Goal: Task Accomplishment & Management: Manage account settings

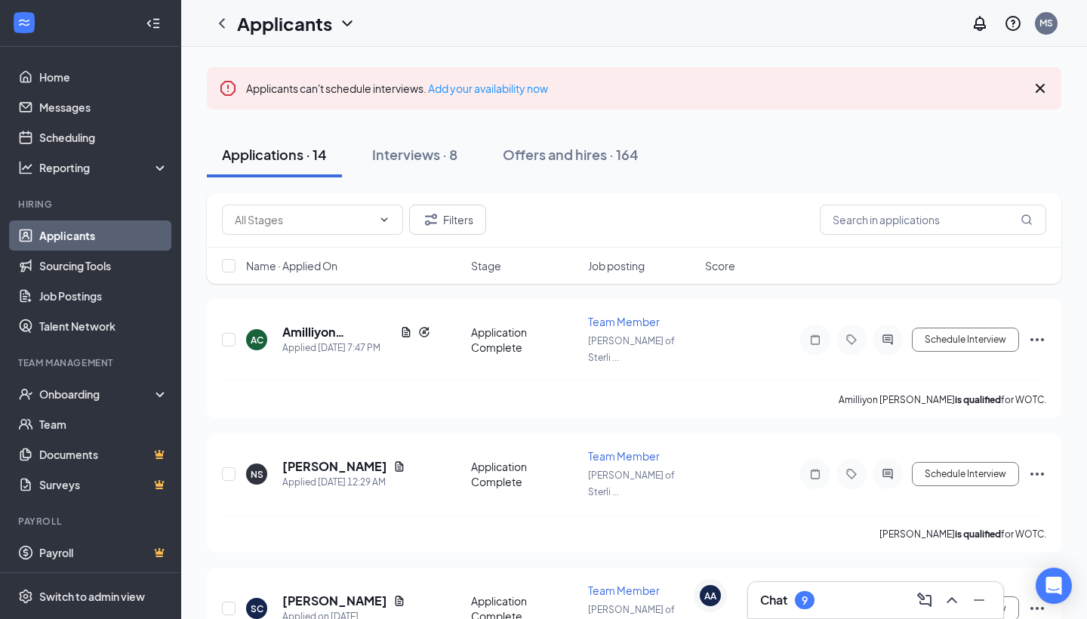
scroll to position [137, 0]
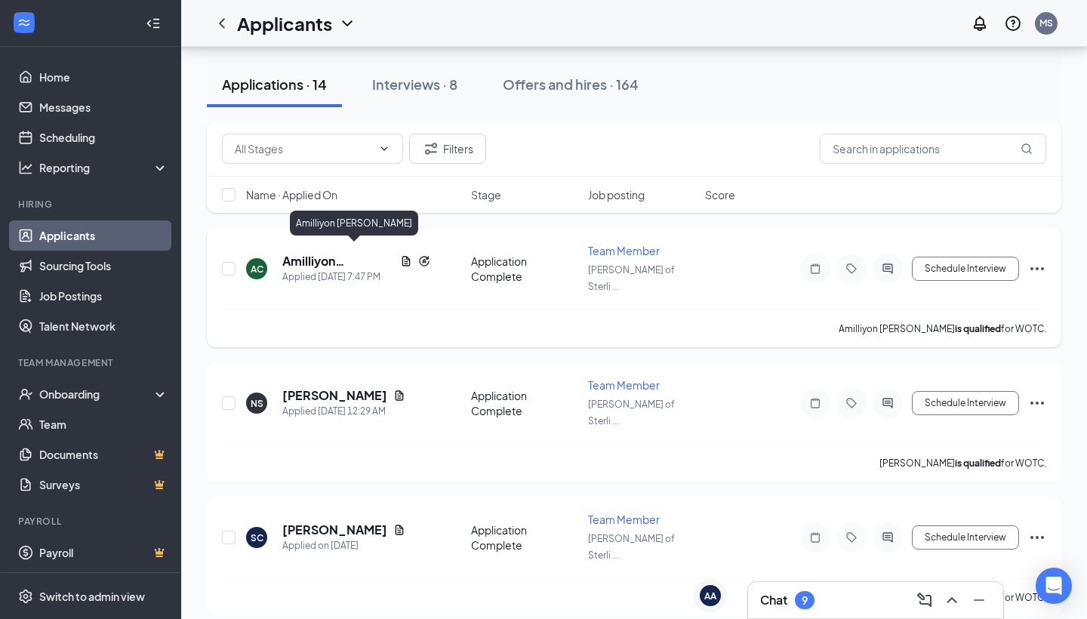
click at [339, 253] on h5 "Amilliyon [PERSON_NAME]" at bounding box center [338, 261] width 112 height 17
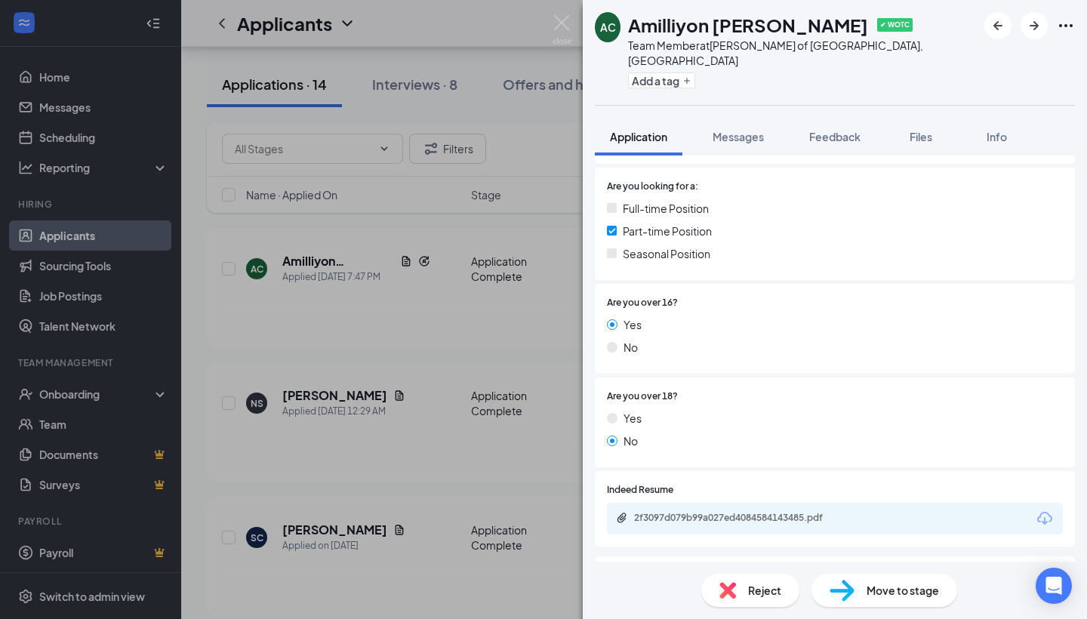
scroll to position [347, 0]
click at [894, 501] on div "2f3097d079b99a027ed4084584143485.pdf" at bounding box center [835, 517] width 456 height 32
click at [828, 510] on div "2f3097d079b99a027ed4084584143485.pdf" at bounding box center [739, 516] width 211 height 12
click at [420, 165] on div "AC Amilliyon [PERSON_NAME] ✔ WOTC Team Member at [GEOGRAPHIC_DATA][PERSON_NAME]…" at bounding box center [543, 309] width 1087 height 619
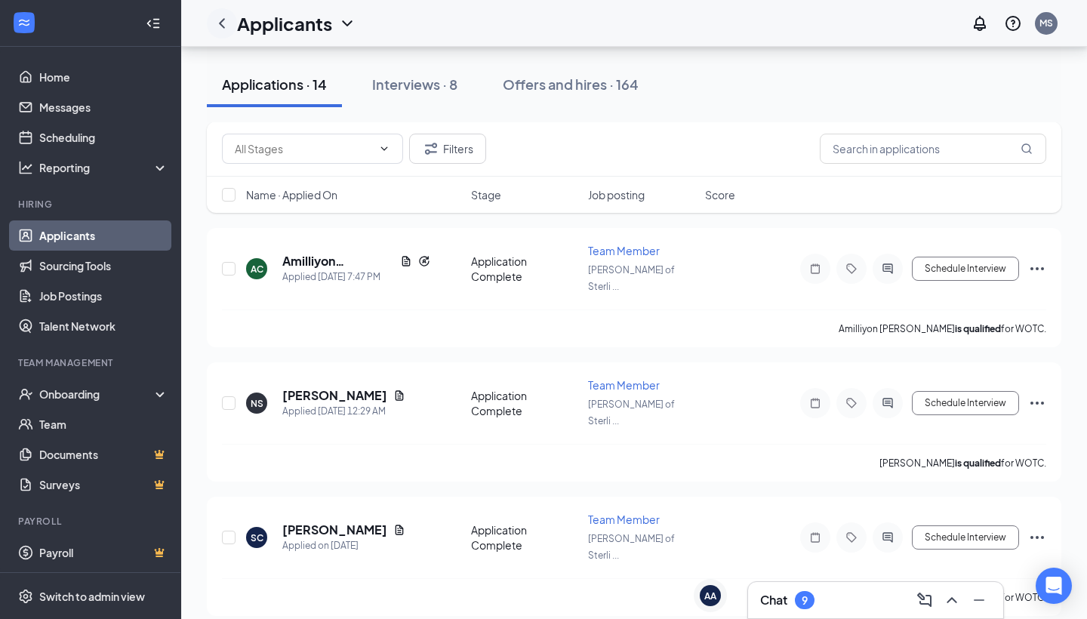
click at [228, 18] on icon "ChevronLeft" at bounding box center [222, 23] width 18 height 18
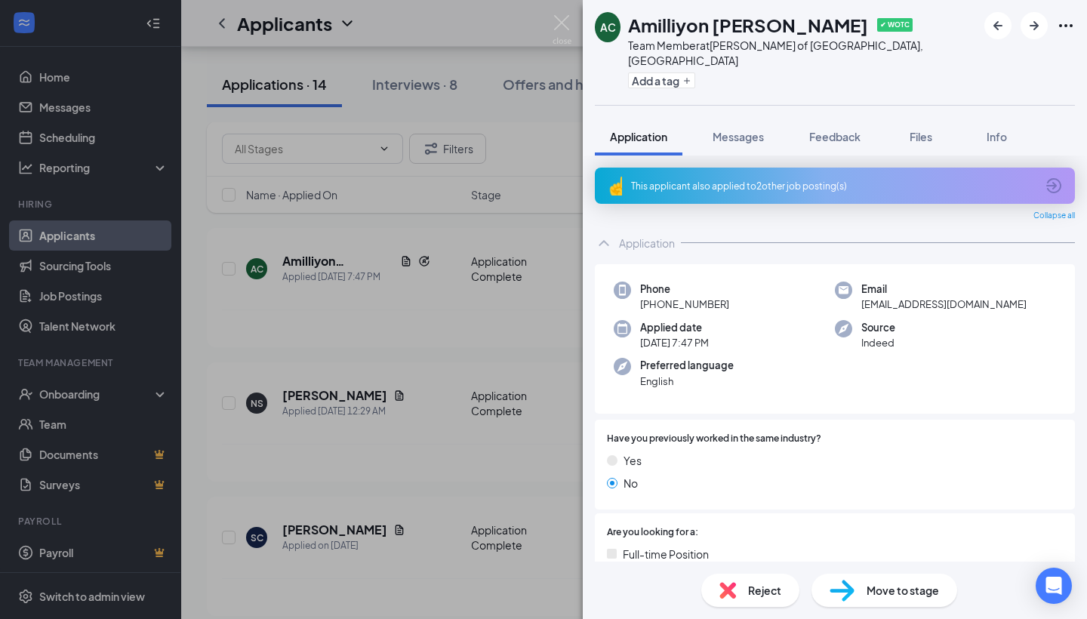
click at [227, 24] on div "AC Amilliyon [PERSON_NAME] ✔ WOTC Team Member at [GEOGRAPHIC_DATA][PERSON_NAME]…" at bounding box center [543, 309] width 1087 height 619
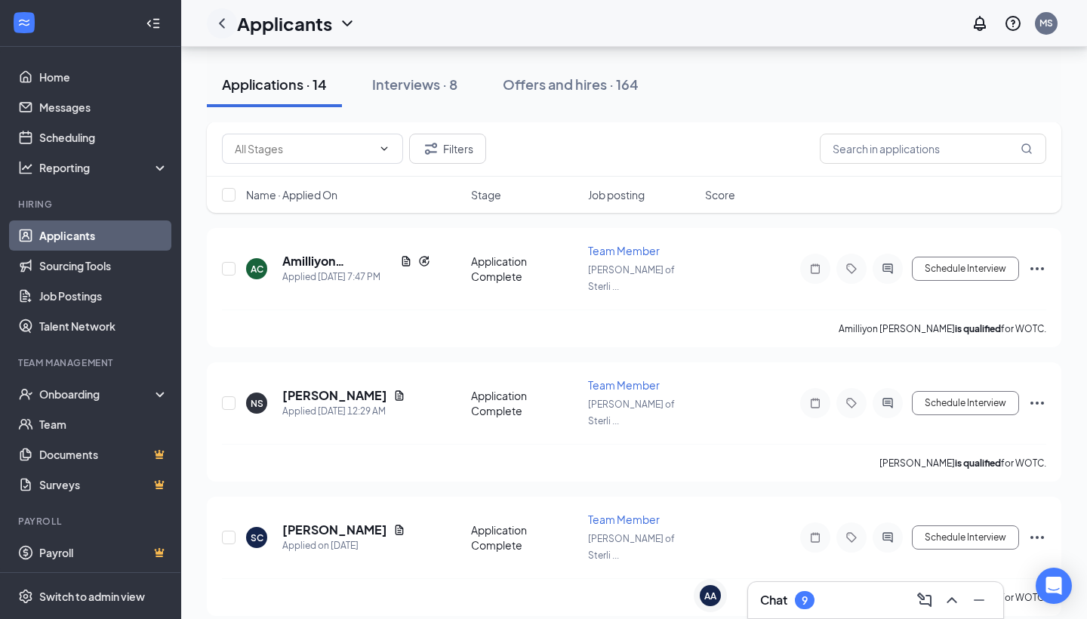
click at [223, 29] on icon "ChevronLeft" at bounding box center [222, 23] width 18 height 18
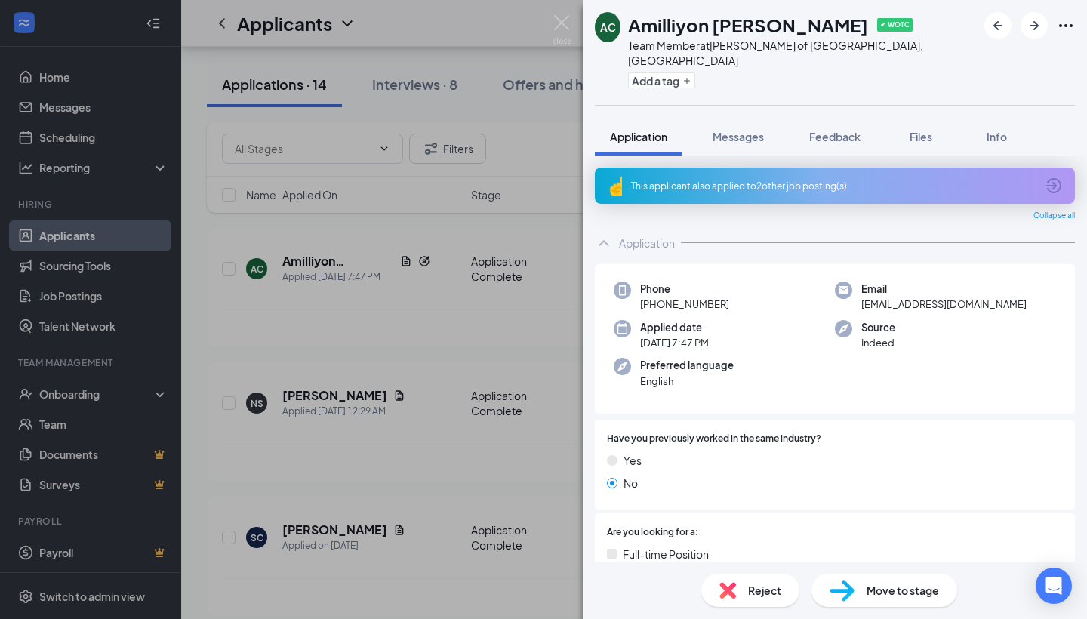
click at [256, 267] on div "AC Amilliyon [PERSON_NAME] ✔ WOTC Team Member at [GEOGRAPHIC_DATA][PERSON_NAME]…" at bounding box center [543, 309] width 1087 height 619
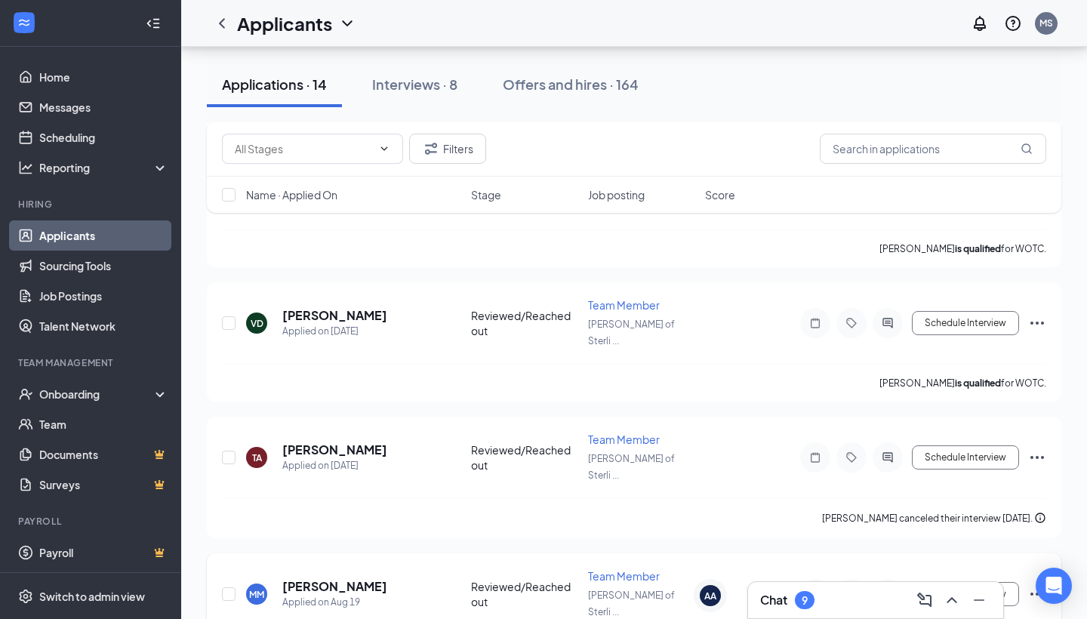
scroll to position [1022, 0]
click at [837, 598] on div "Chat 9" at bounding box center [875, 600] width 231 height 24
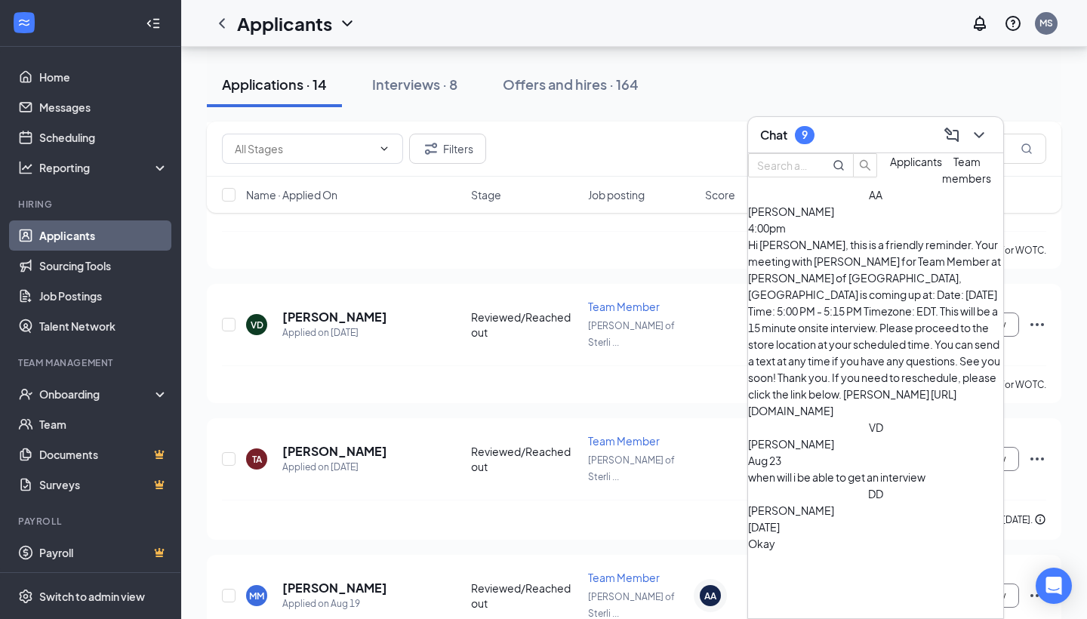
click at [866, 271] on div "Hi [PERSON_NAME], this is a friendly reminder. Your meeting with [PERSON_NAME] …" at bounding box center [875, 327] width 255 height 183
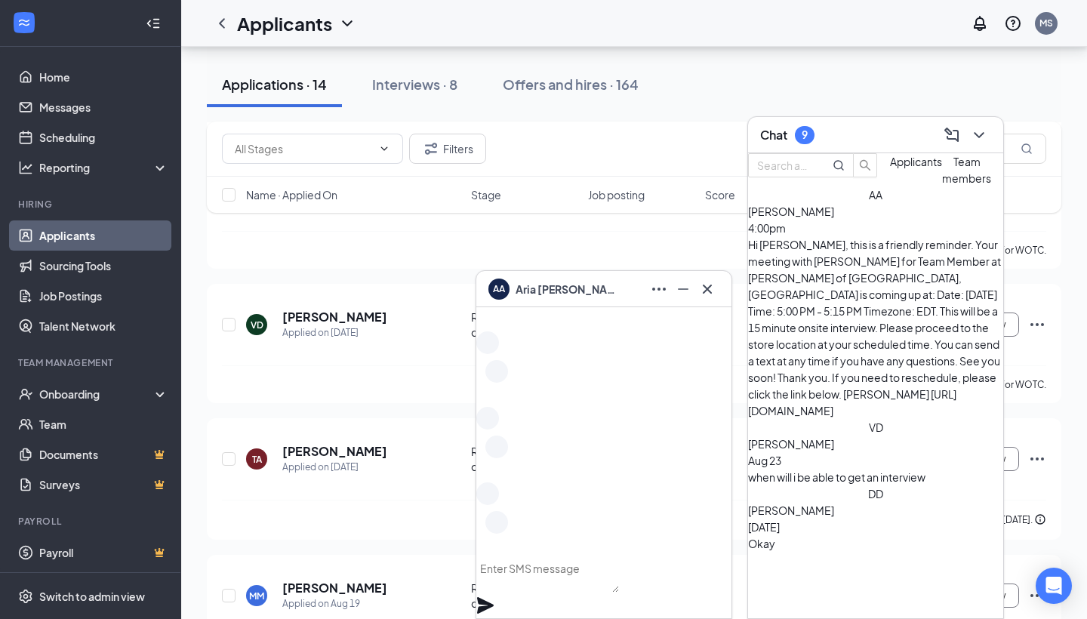
click at [864, 469] on div "when will i be able to get an interview" at bounding box center [875, 477] width 255 height 17
click at [863, 419] on div "VD [PERSON_NAME] [DATE] when will i be able to get an interview" at bounding box center [875, 452] width 255 height 66
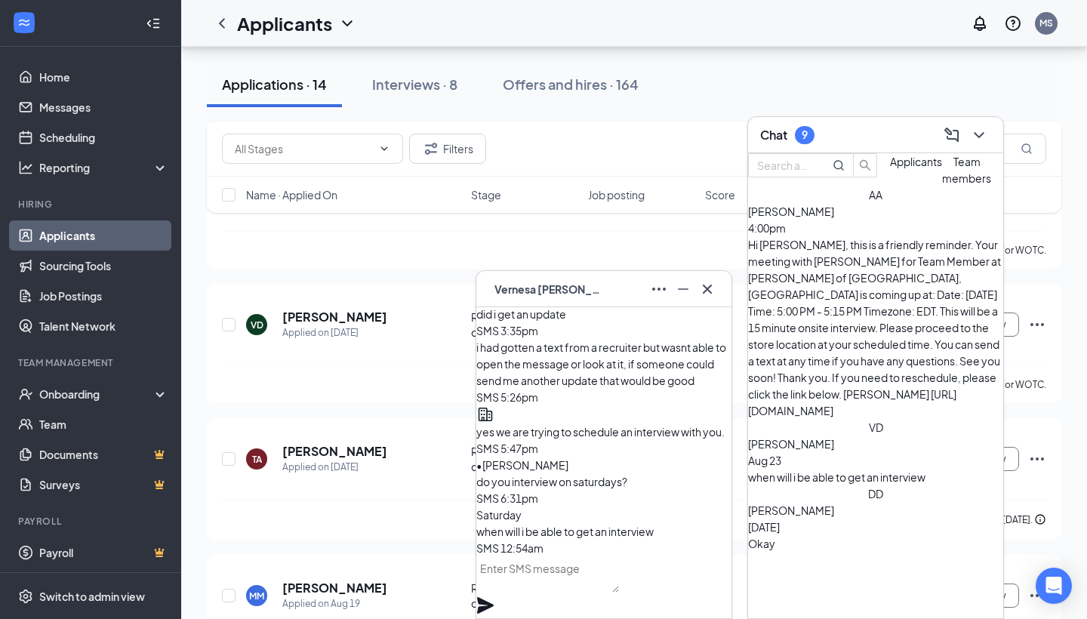
click at [942, 185] on span "Team members" at bounding box center [966, 170] width 49 height 30
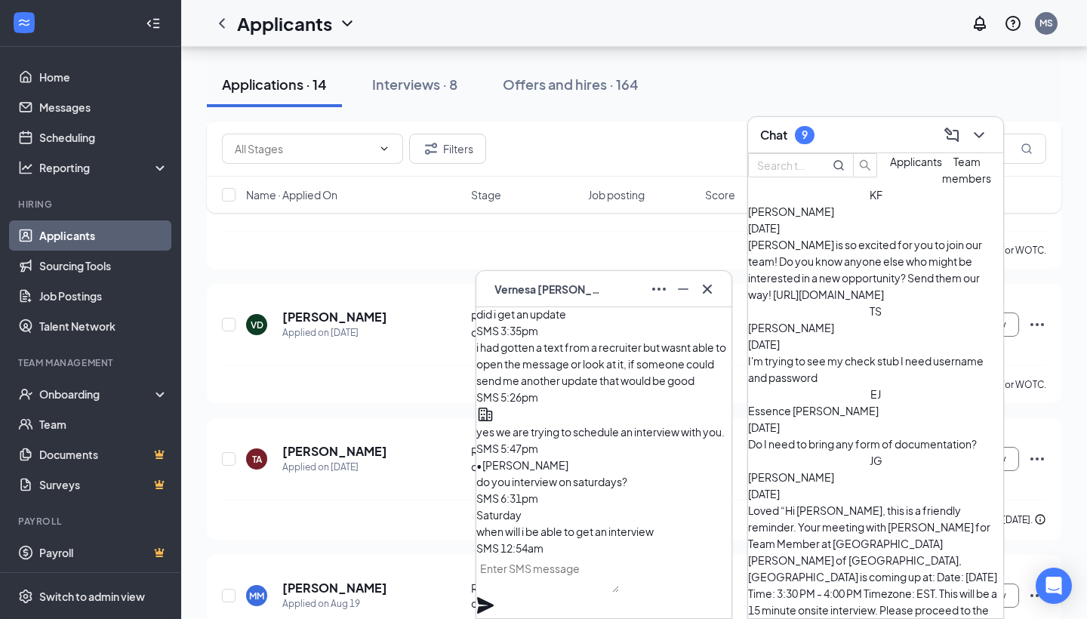
click at [818, 285] on div "KF [PERSON_NAME] [DATE] [PERSON_NAME] is so excited for you to join our team! D…" at bounding box center [875, 244] width 255 height 116
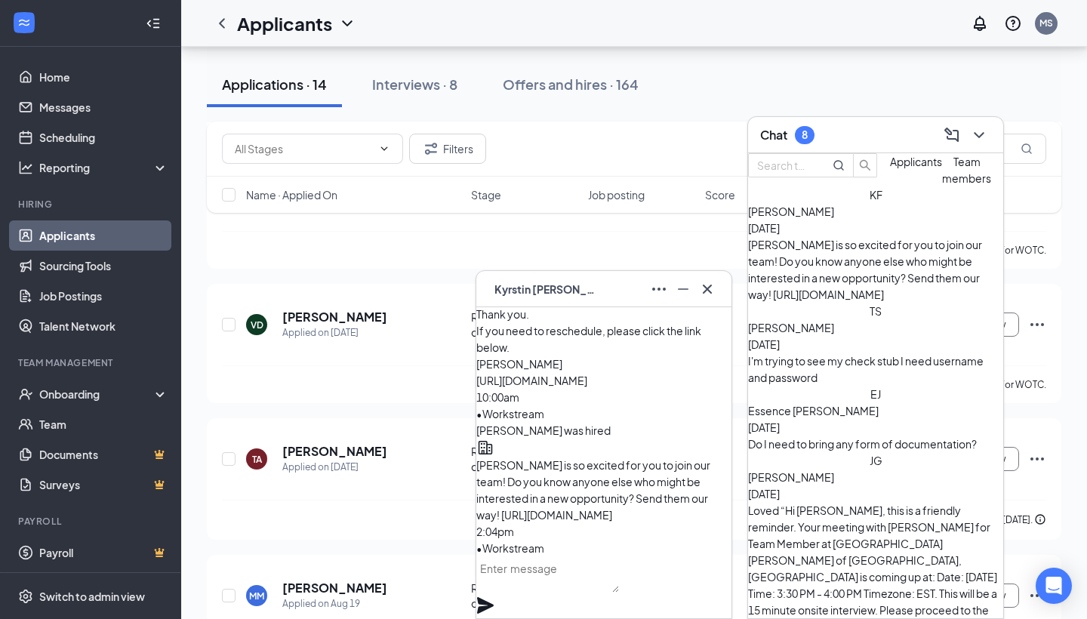
click at [834, 321] on span "[PERSON_NAME]" at bounding box center [791, 328] width 86 height 14
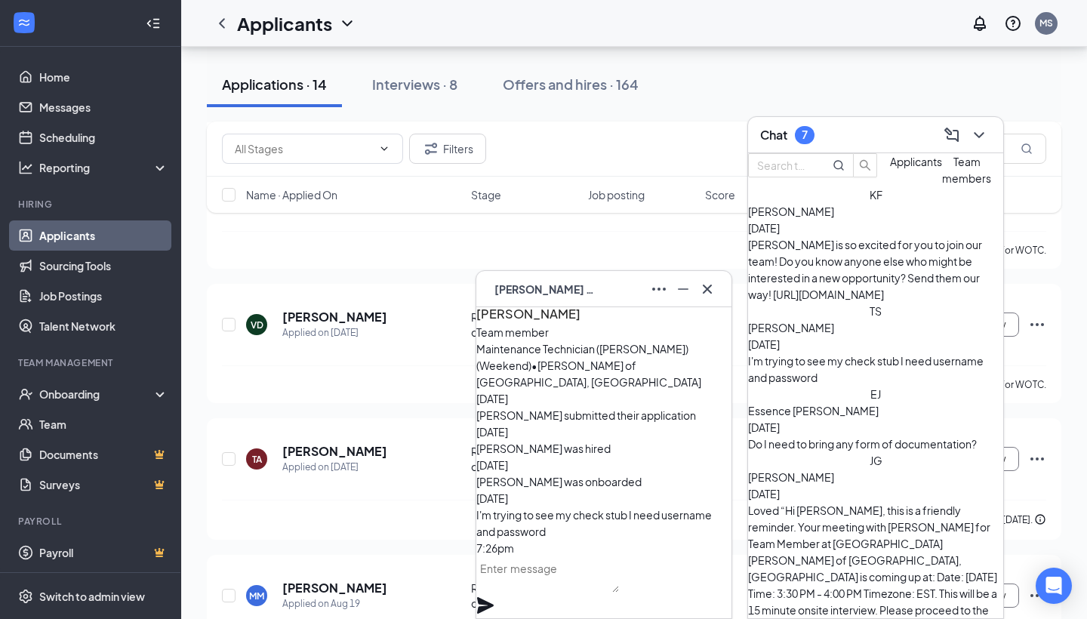
click at [878, 436] on div "Do I need to bring any form of documentation?" at bounding box center [875, 444] width 255 height 17
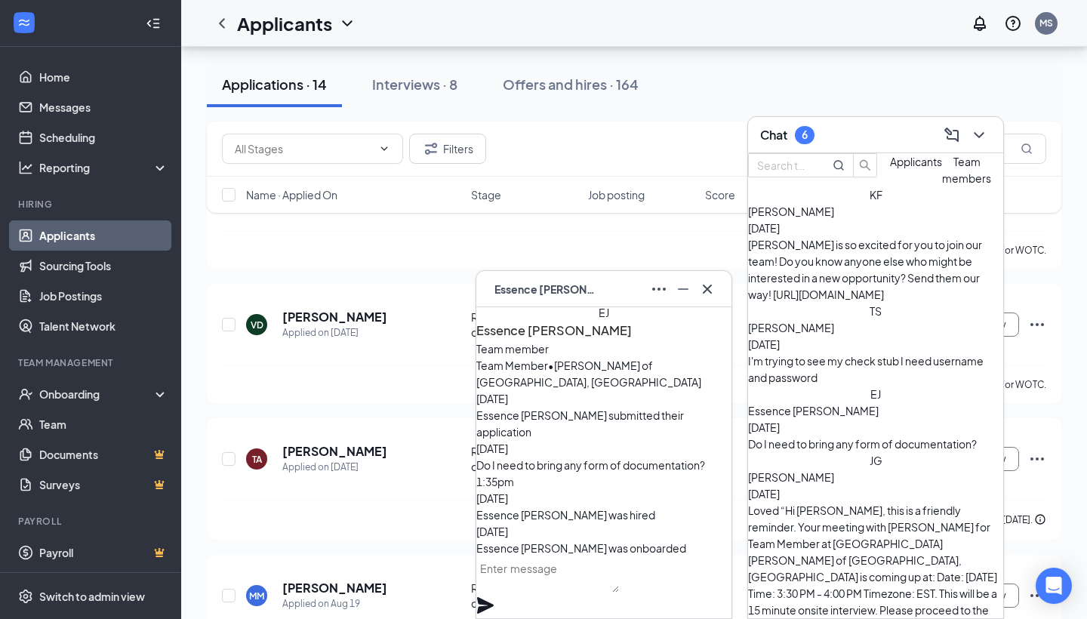
click at [876, 469] on div "[PERSON_NAME] [DATE]" at bounding box center [875, 485] width 255 height 33
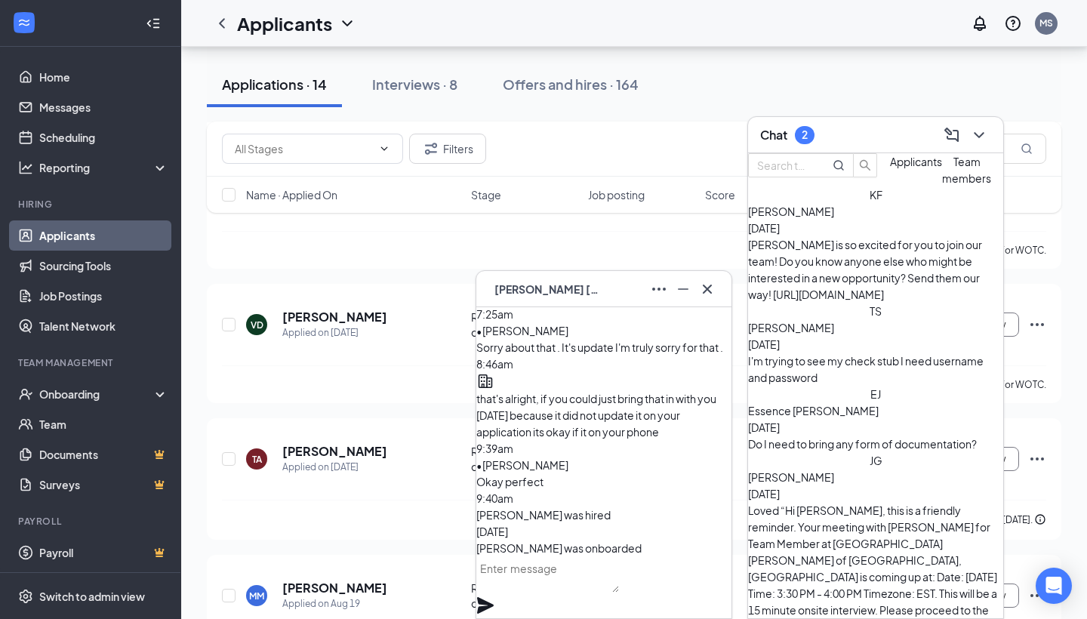
scroll to position [0, 0]
click at [583, 114] on div "Applications · 14 Interviews · 8 Offers and hires · 164" at bounding box center [634, 85] width 855 height 76
click at [584, 81] on div "Offers and hires · 164" at bounding box center [571, 84] width 136 height 19
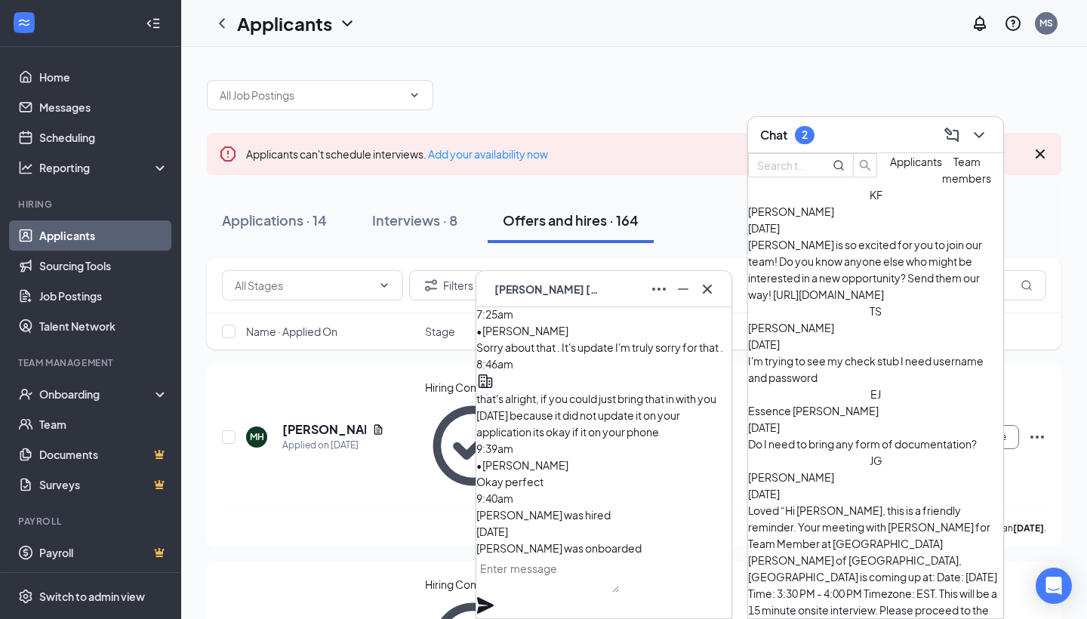
click at [982, 140] on icon "ChevronDown" at bounding box center [979, 135] width 18 height 18
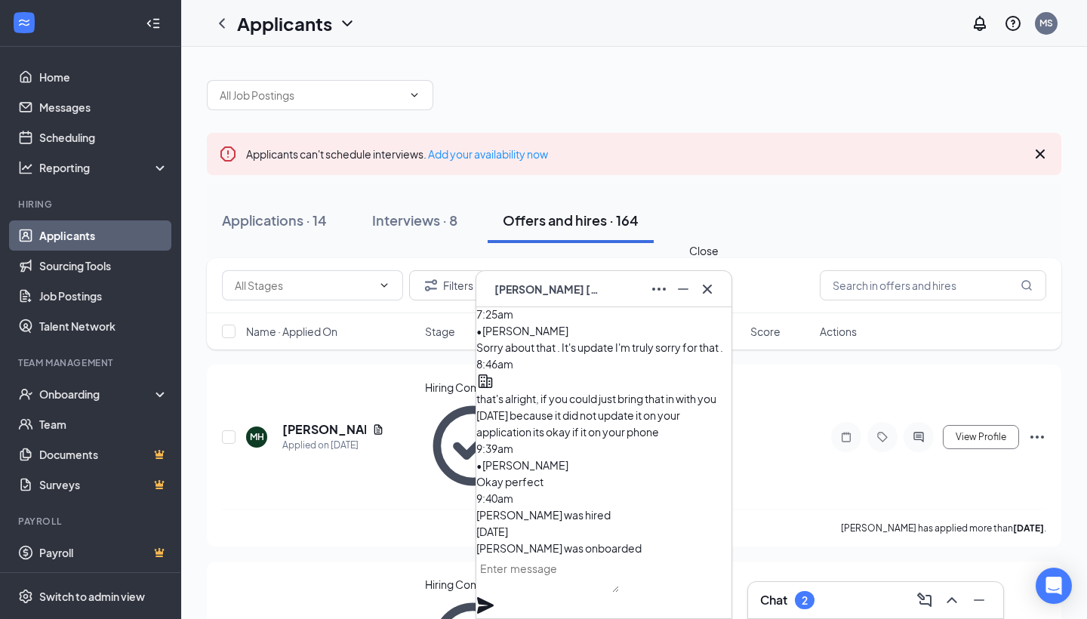
click at [713, 289] on icon "Cross" at bounding box center [707, 289] width 18 height 18
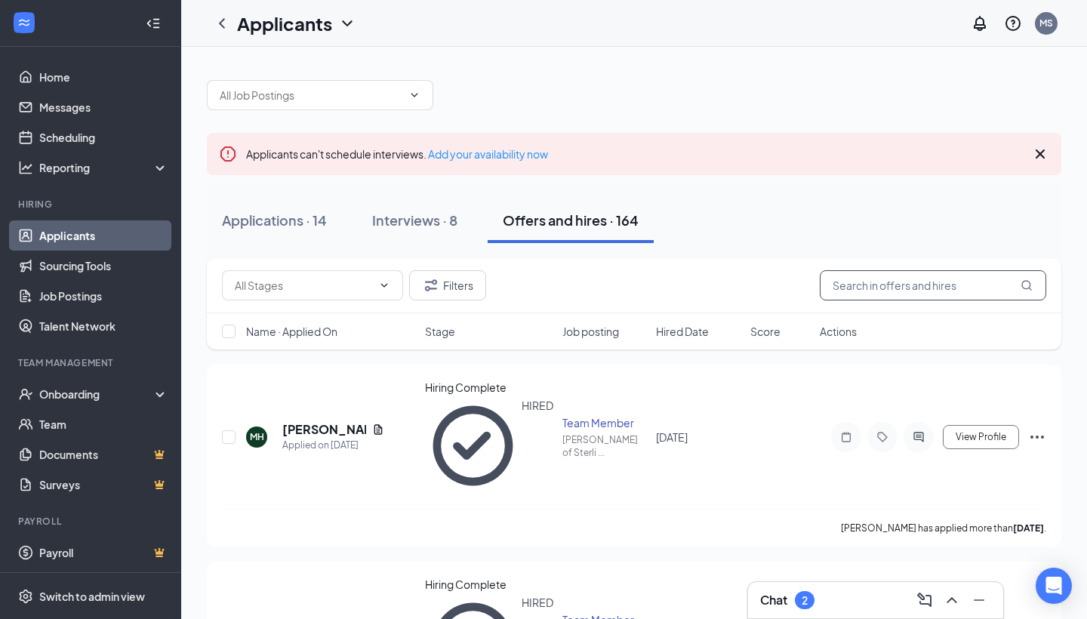
click at [877, 285] on input "text" at bounding box center [933, 285] width 227 height 30
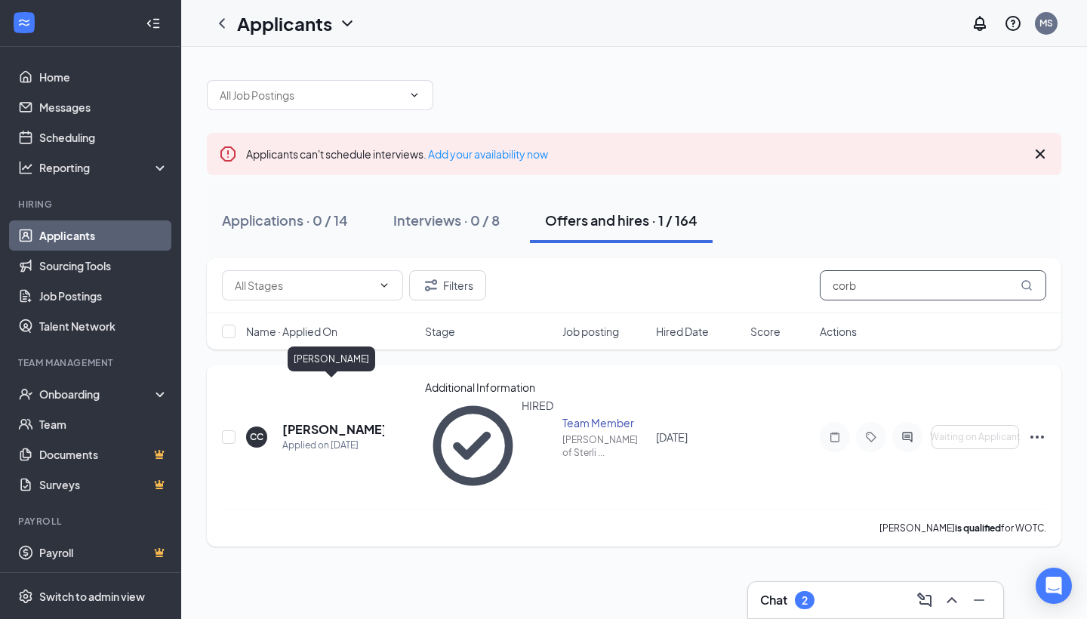
type input "corb"
click at [342, 421] on h5 "[PERSON_NAME]" at bounding box center [333, 429] width 102 height 17
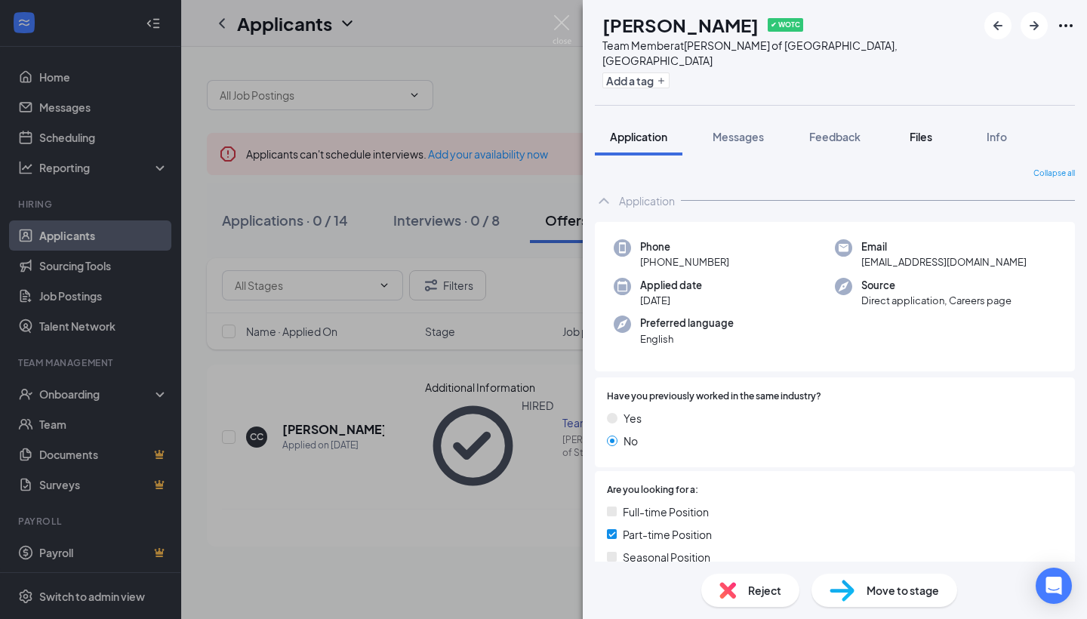
click at [936, 129] on div "Files" at bounding box center [921, 136] width 30 height 15
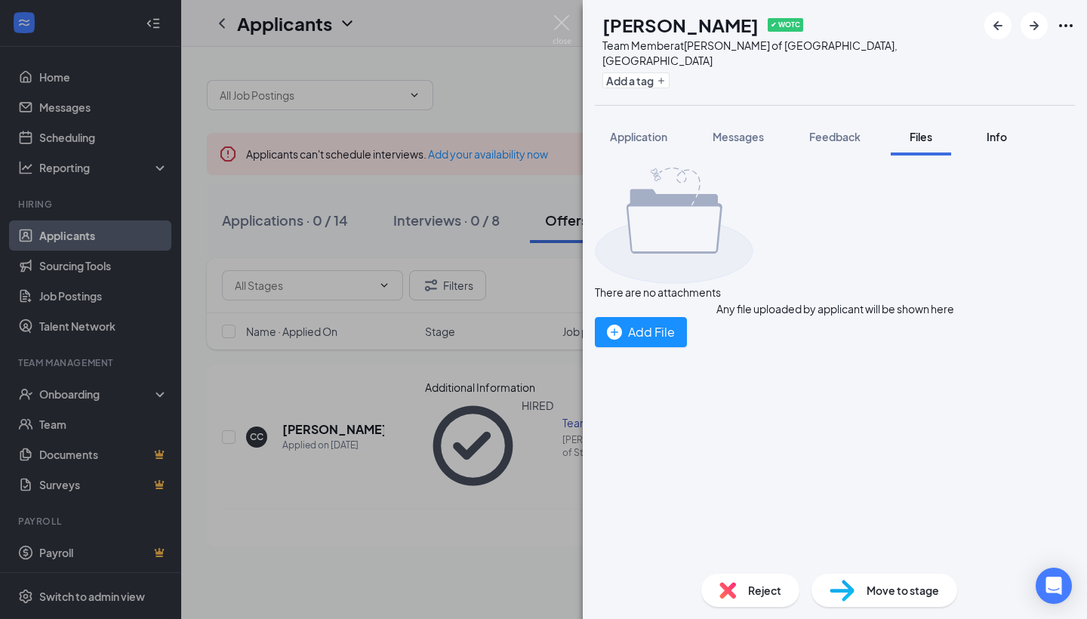
click at [989, 129] on button "Info" at bounding box center [996, 137] width 60 height 38
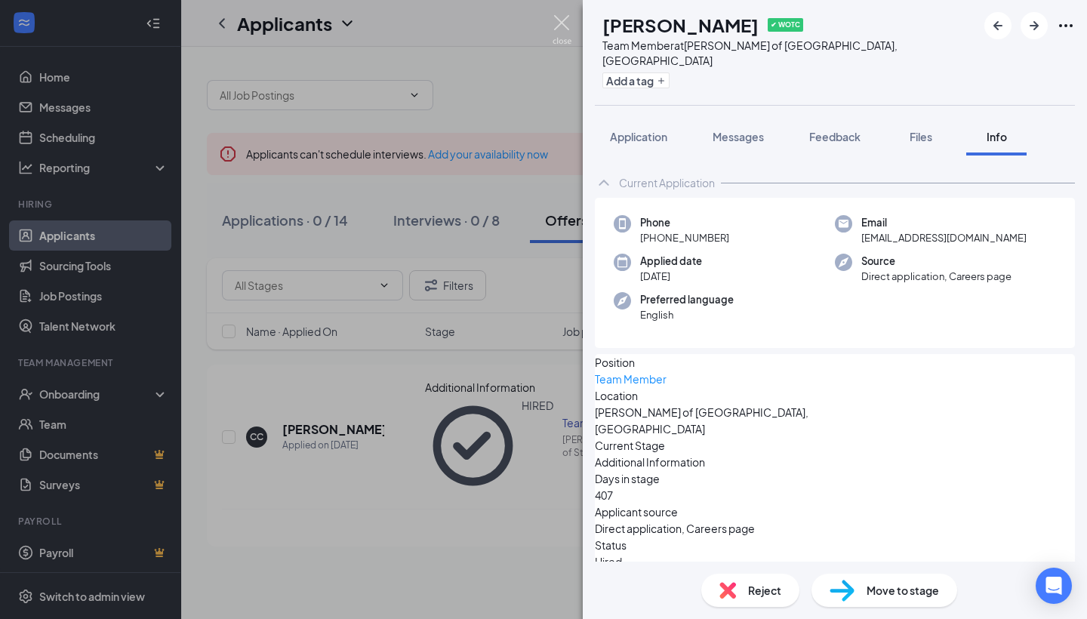
click at [566, 26] on img at bounding box center [562, 29] width 19 height 29
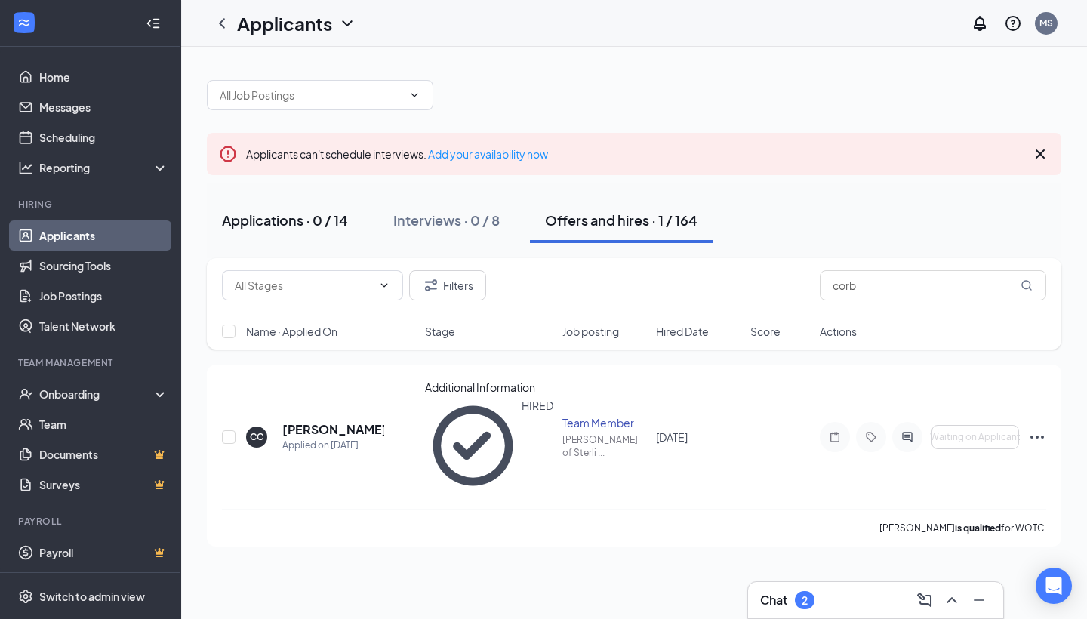
click at [322, 227] on div "Applications · 0 / 14" at bounding box center [285, 220] width 126 height 19
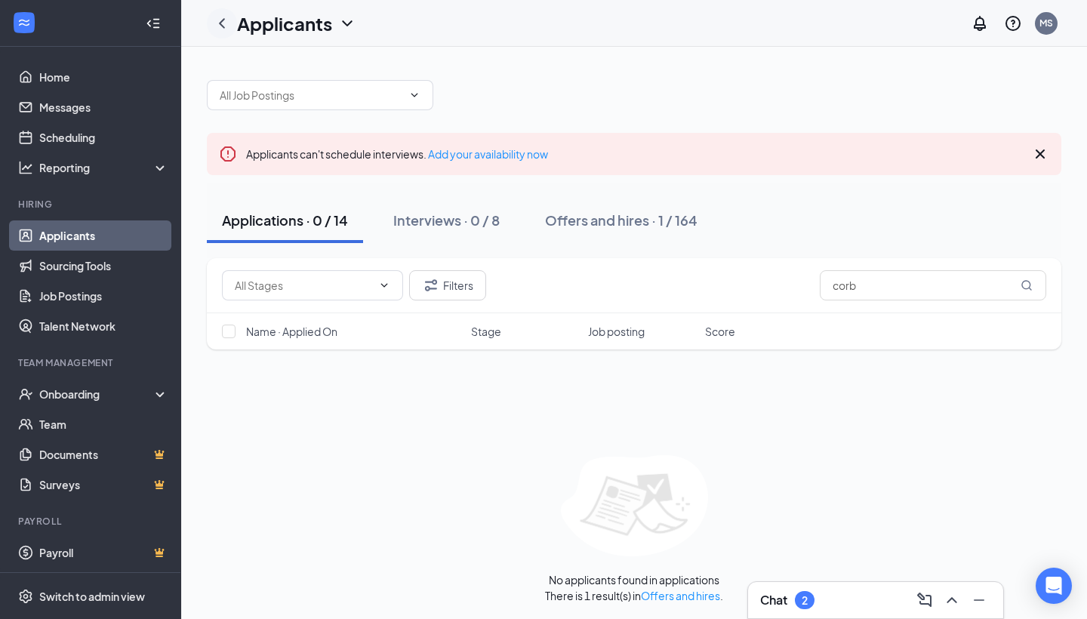
click at [220, 32] on div at bounding box center [222, 23] width 30 height 30
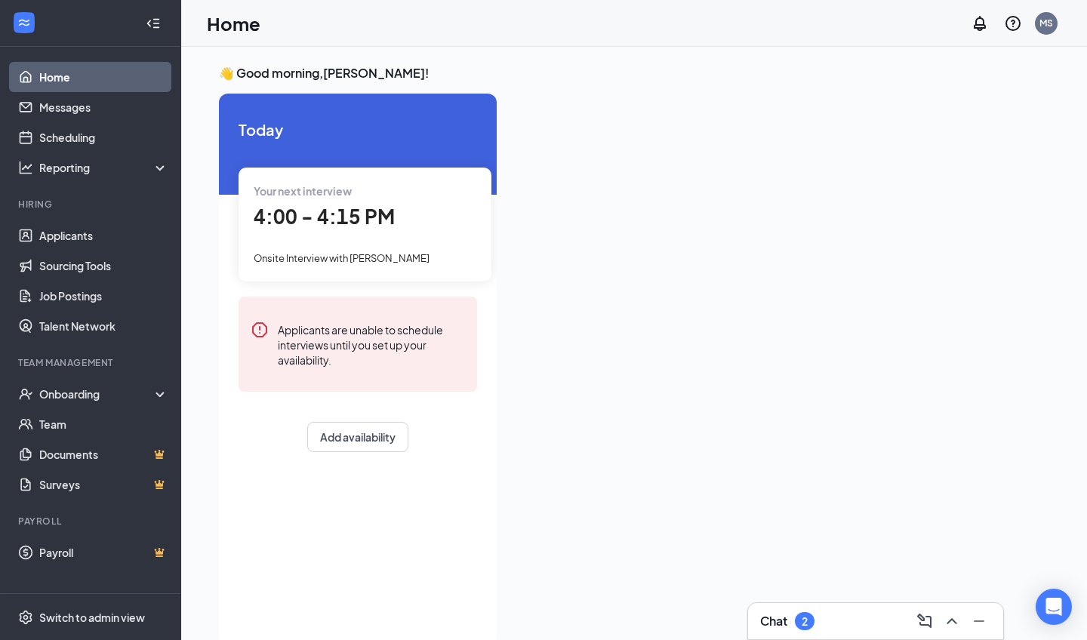
click at [323, 199] on div "Your next interview 4:00 - 4:15 PM Onsite Interview with Dalena Hopkins" at bounding box center [365, 224] width 253 height 113
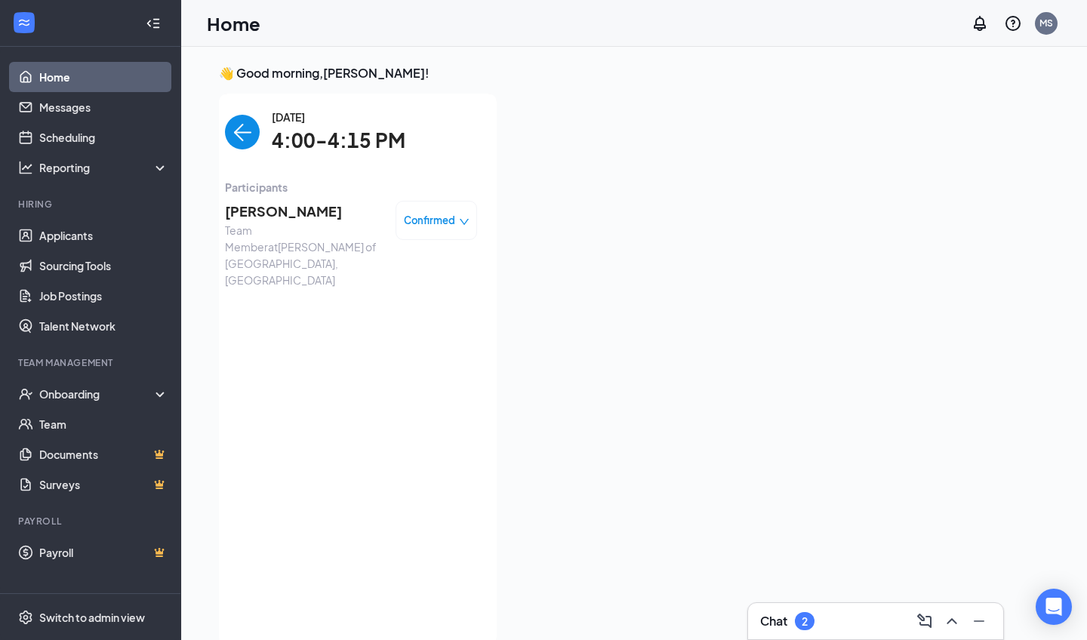
scroll to position [6, 0]
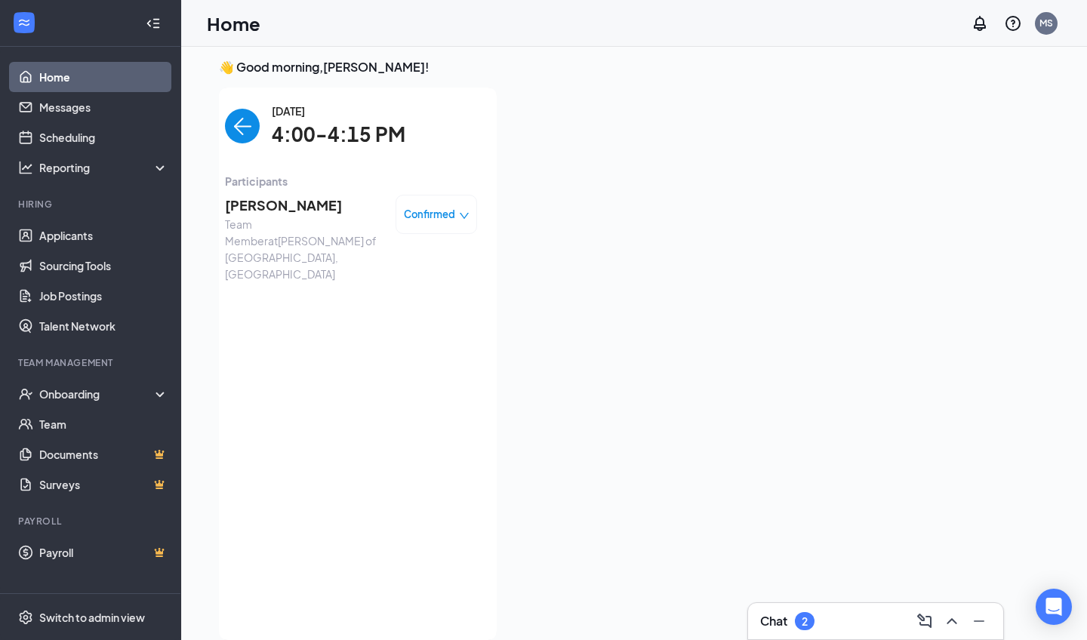
click at [294, 200] on span "Dalena Hopkins" at bounding box center [304, 205] width 159 height 21
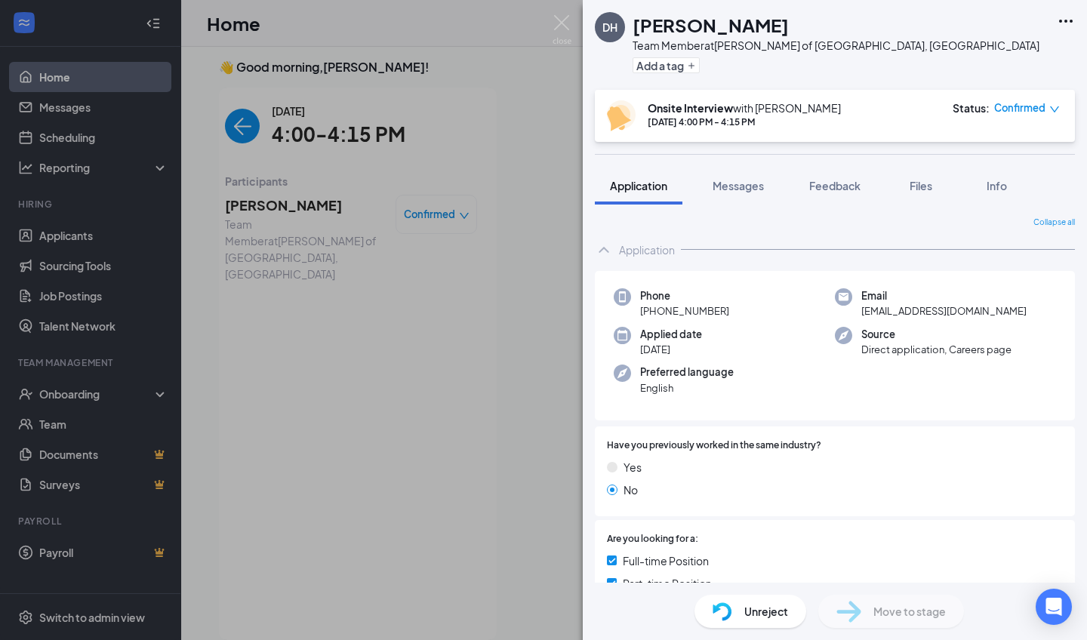
click at [494, 485] on div "DH Dalena Hopkins Team Member at Culver's of Sterling Heights, MI Add a tag Ons…" at bounding box center [543, 320] width 1087 height 640
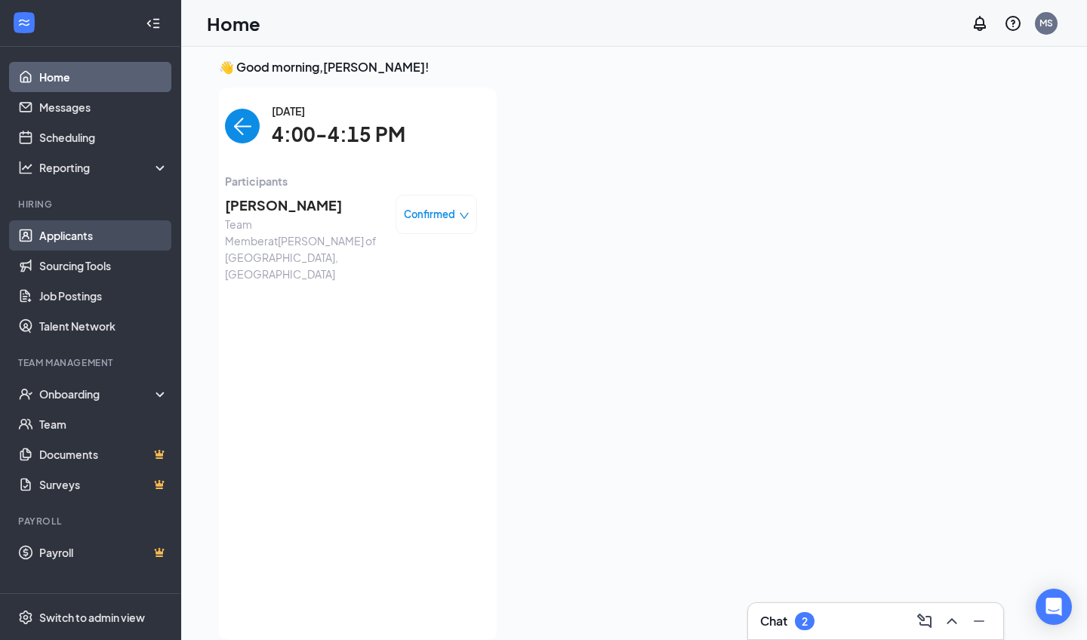
click at [66, 239] on link "Applicants" at bounding box center [103, 235] width 129 height 30
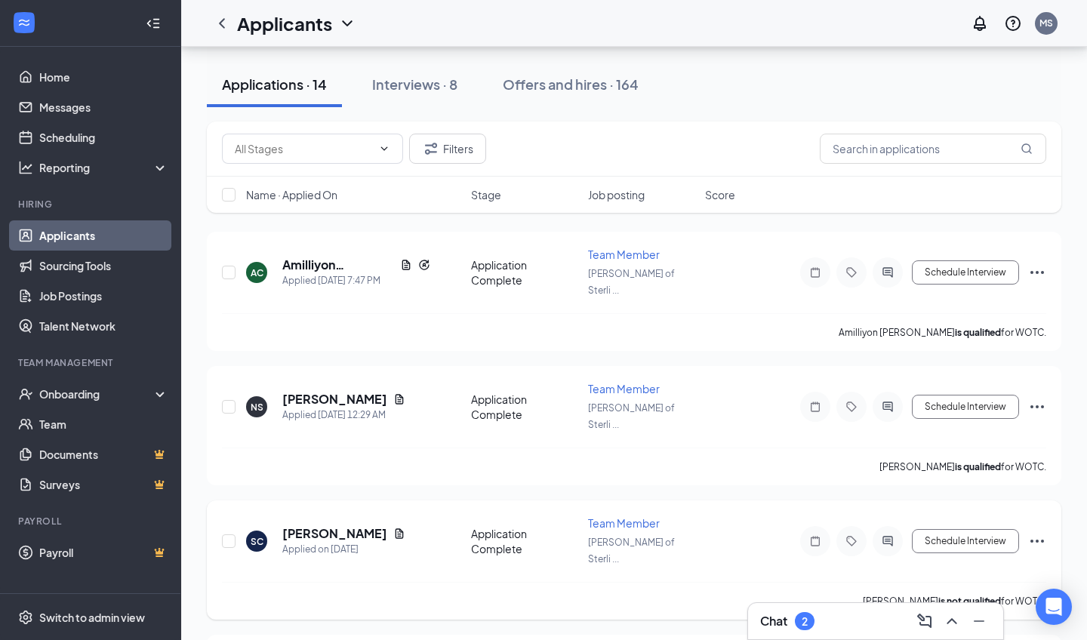
scroll to position [119, 0]
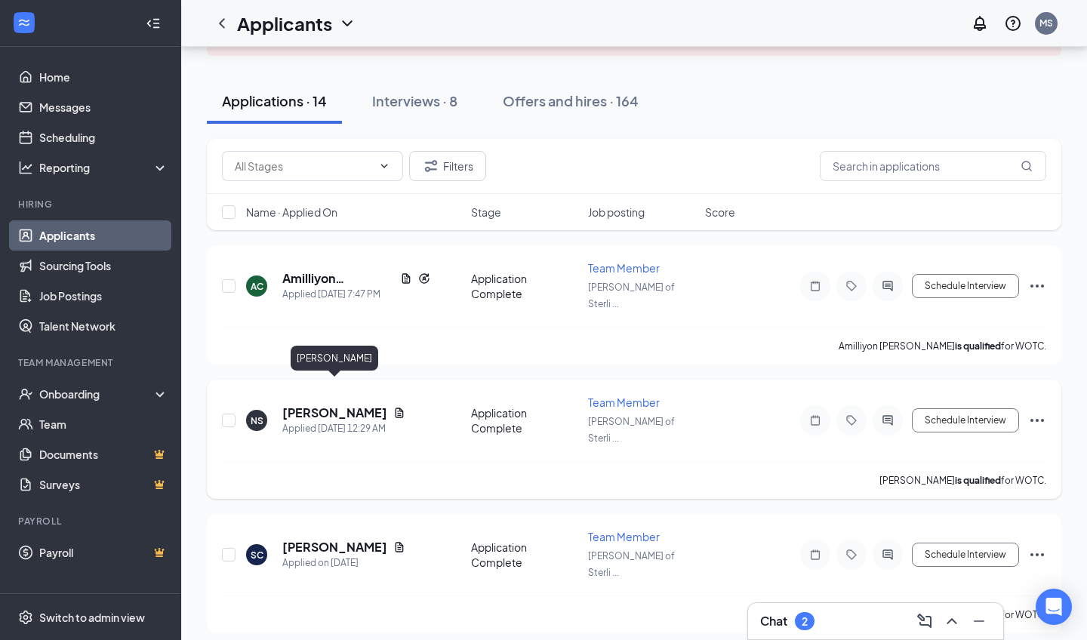
click at [332, 405] on h5 "[PERSON_NAME]" at bounding box center [334, 413] width 105 height 17
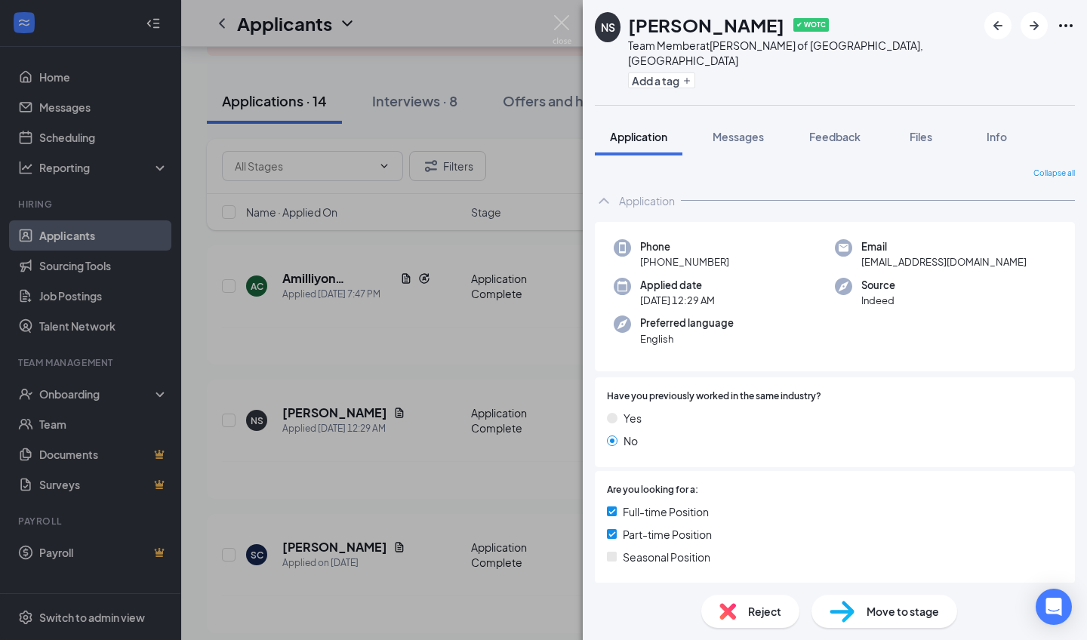
click at [772, 606] on span "Reject" at bounding box center [764, 611] width 33 height 17
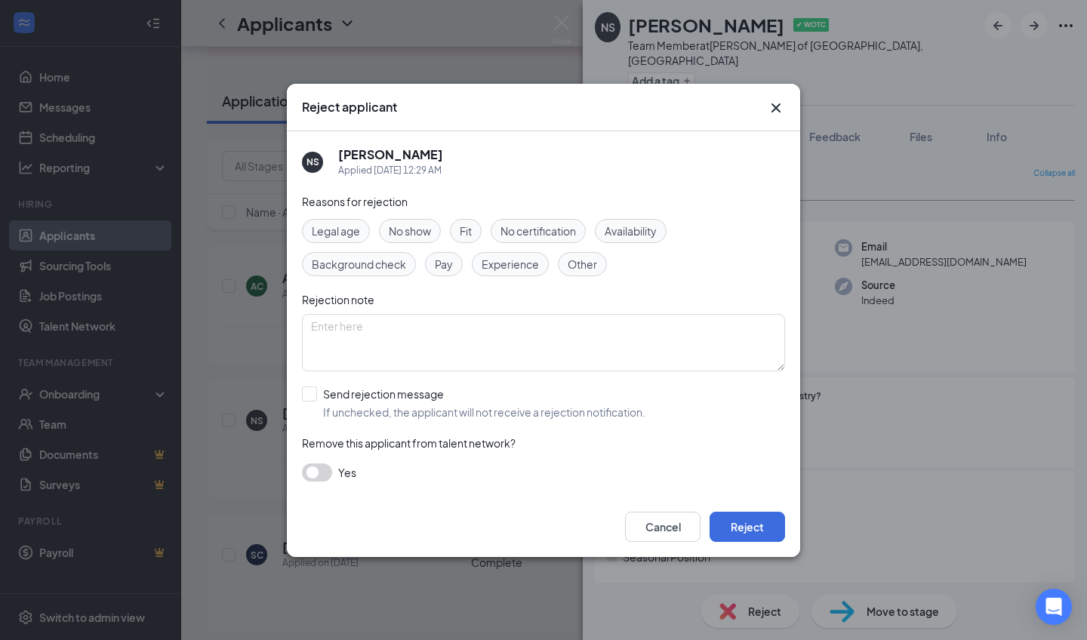
click at [463, 237] on span "Fit" at bounding box center [466, 231] width 12 height 17
click at [767, 535] on button "Reject" at bounding box center [748, 527] width 76 height 30
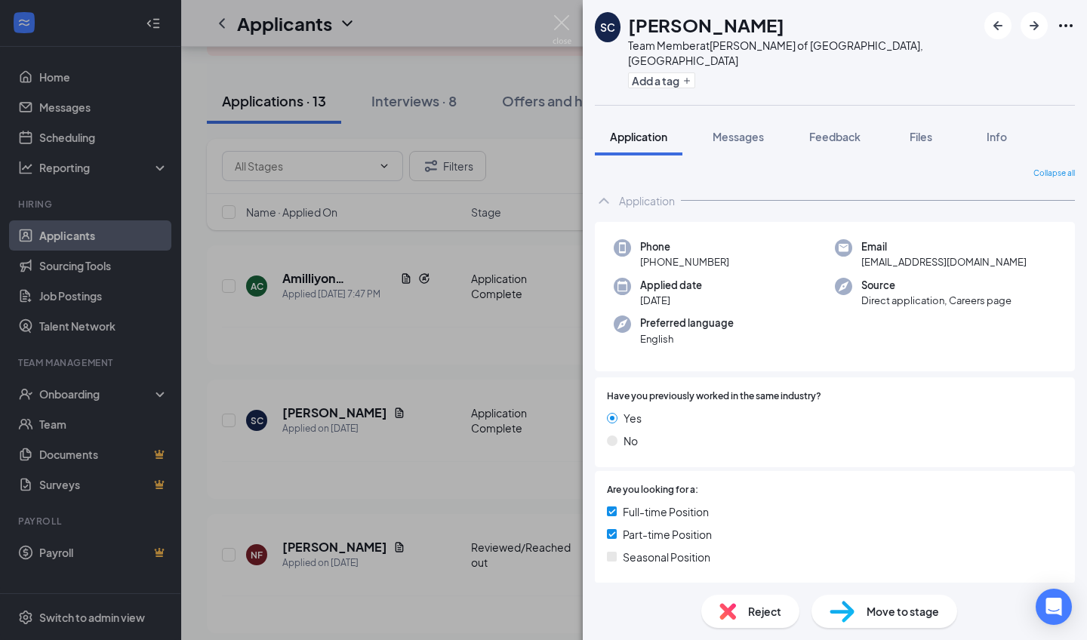
click at [434, 410] on div "SC Semaj Cole Team Member at Culver's of Sterling Heights, MI Add a tag Applica…" at bounding box center [543, 320] width 1087 height 640
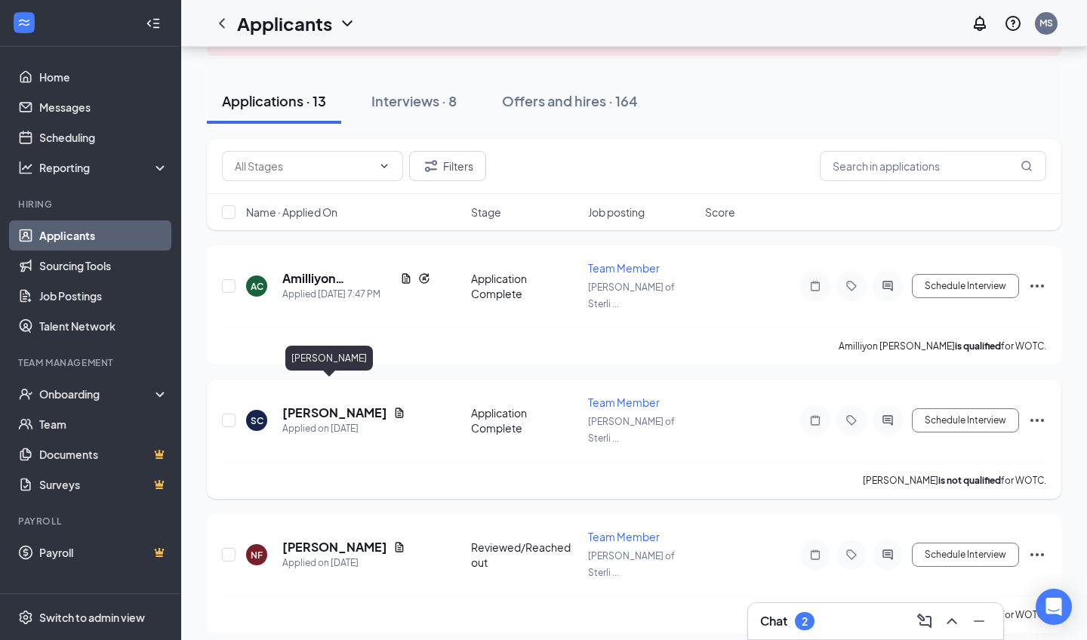
click at [297, 405] on h5 "[PERSON_NAME]" at bounding box center [334, 413] width 105 height 17
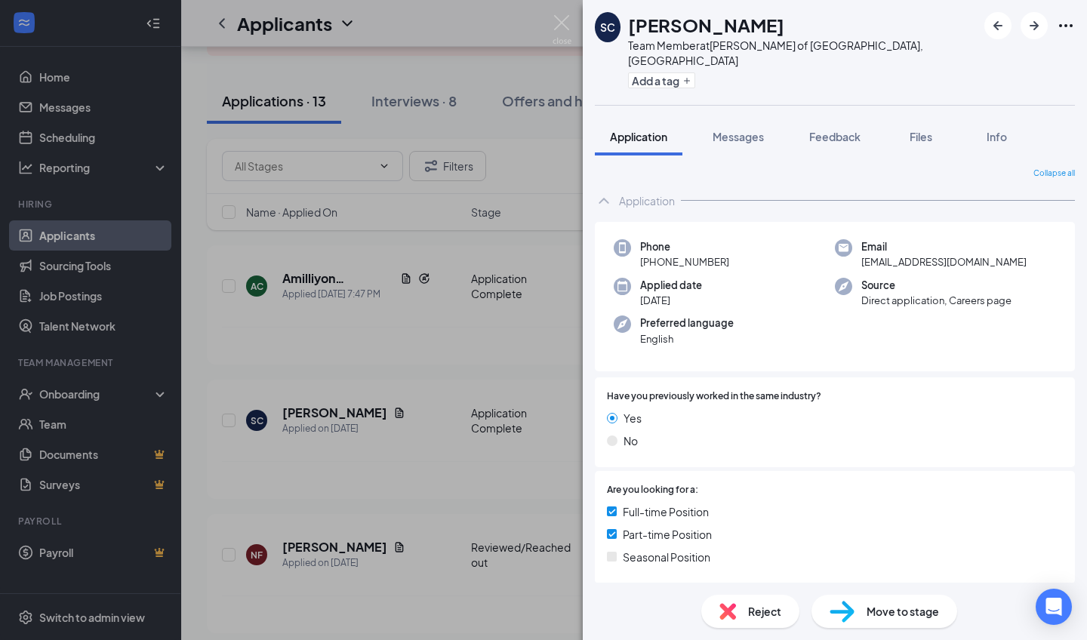
click at [735, 619] on img at bounding box center [728, 611] width 17 height 17
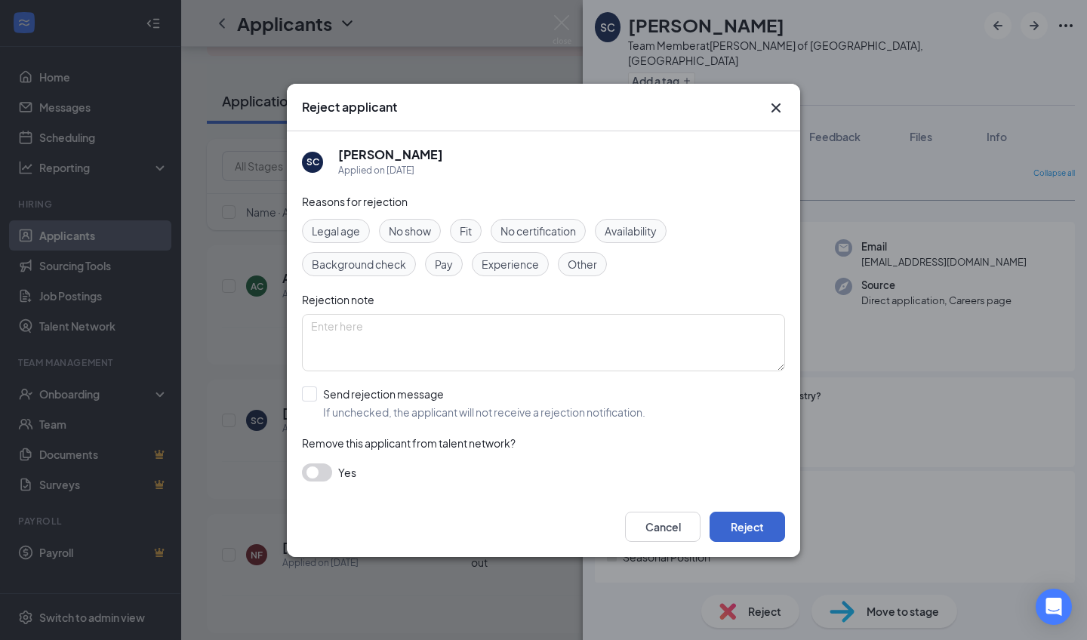
click at [729, 519] on button "Reject" at bounding box center [748, 527] width 76 height 30
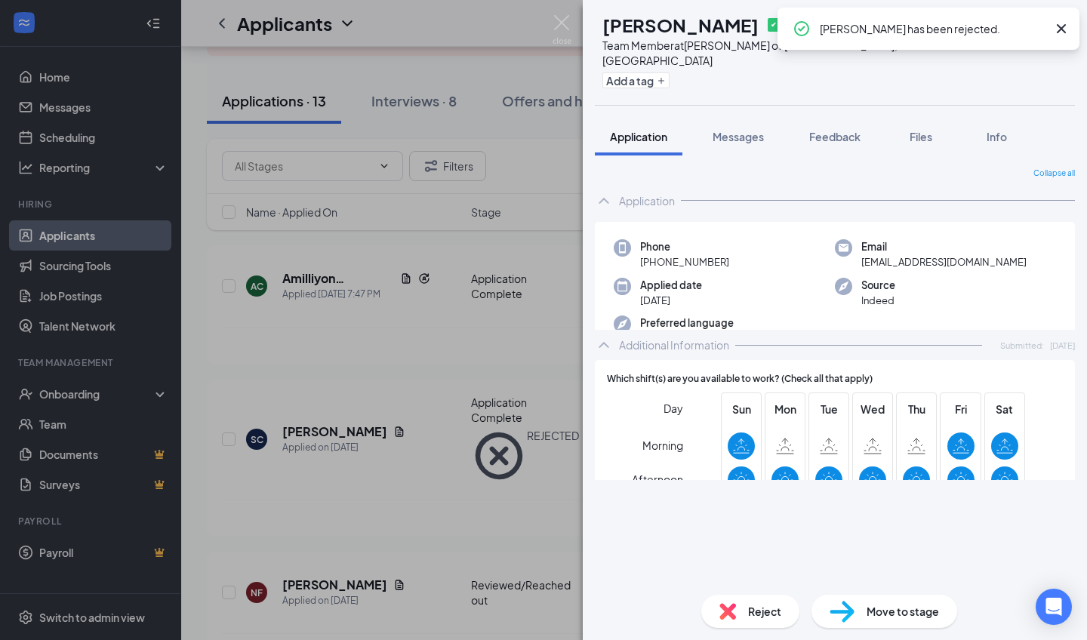
click at [421, 365] on div "NF Niya Fields ✔ WOTC Team Member at Culver's of Sterling Heights, MI Add a tag…" at bounding box center [543, 320] width 1087 height 640
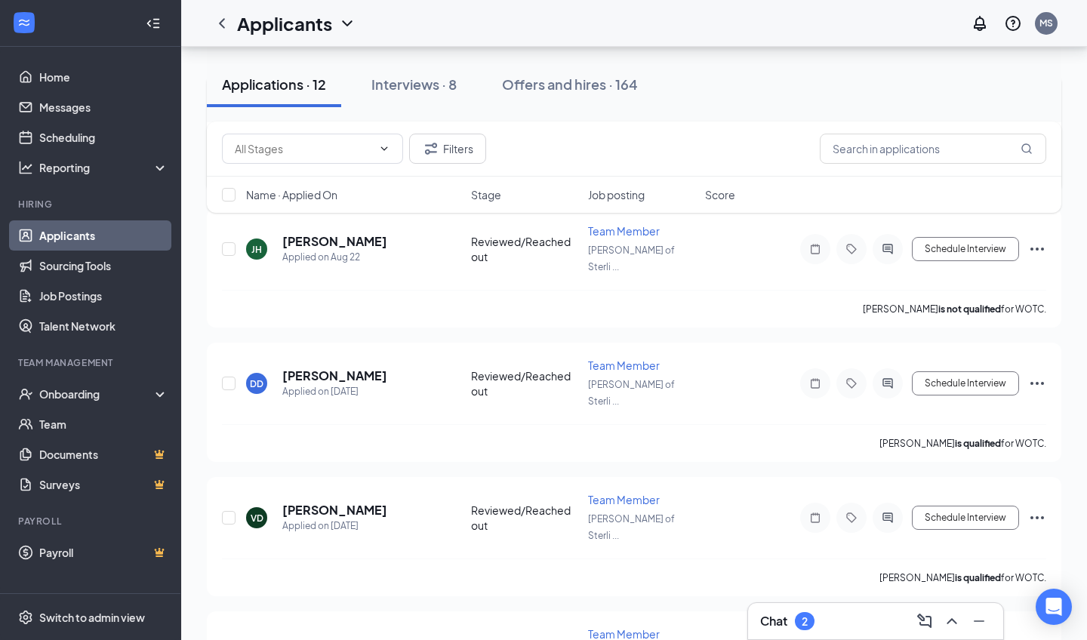
scroll to position [579, 0]
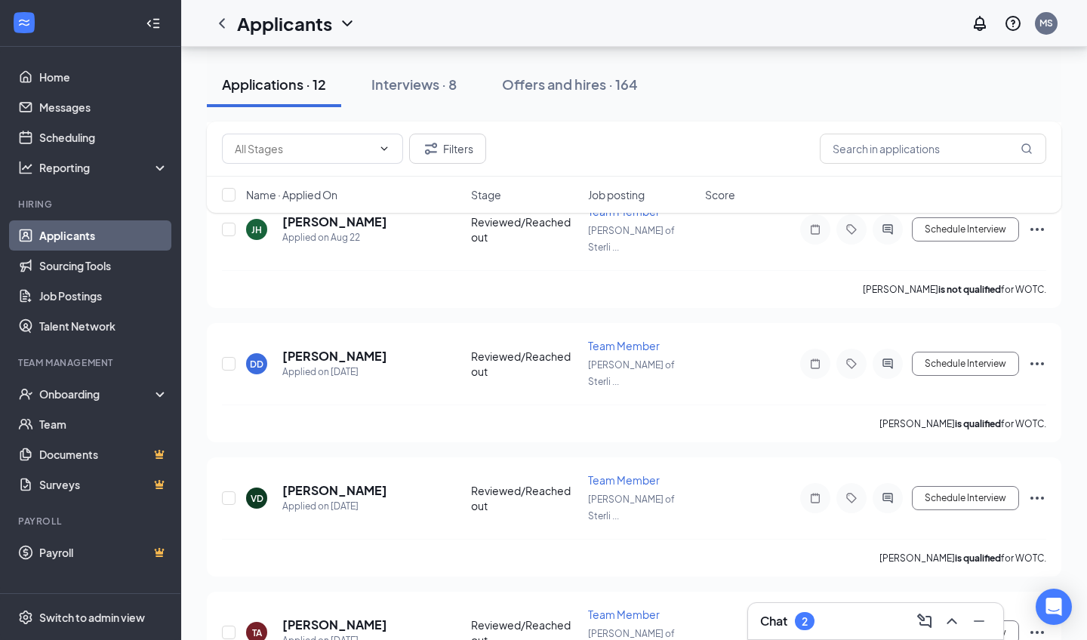
click at [821, 618] on div "Chat 2" at bounding box center [875, 621] width 231 height 24
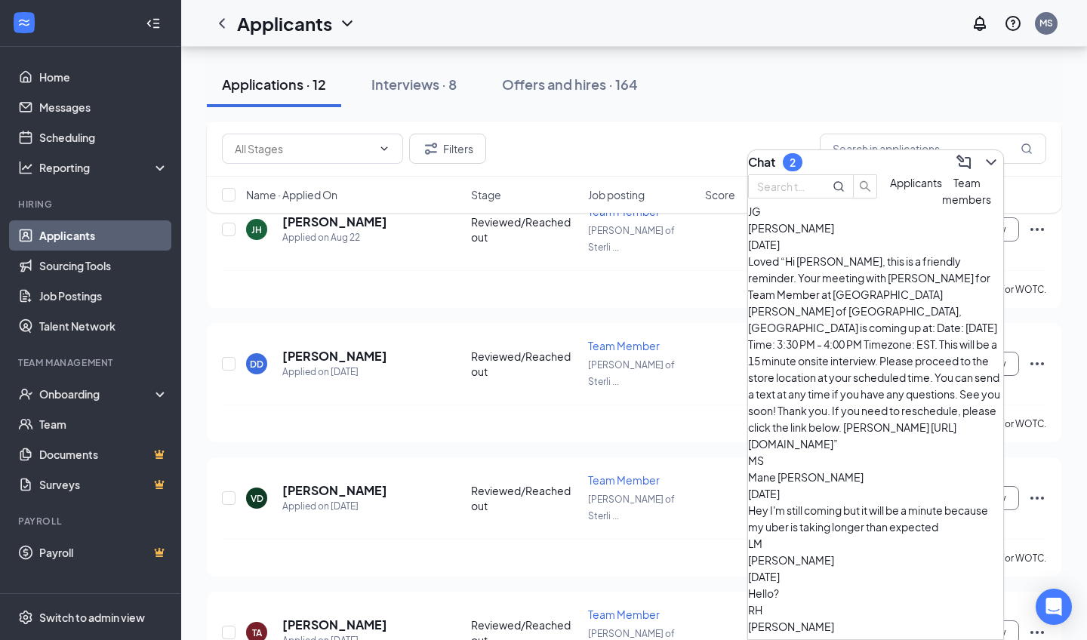
scroll to position [270, 0]
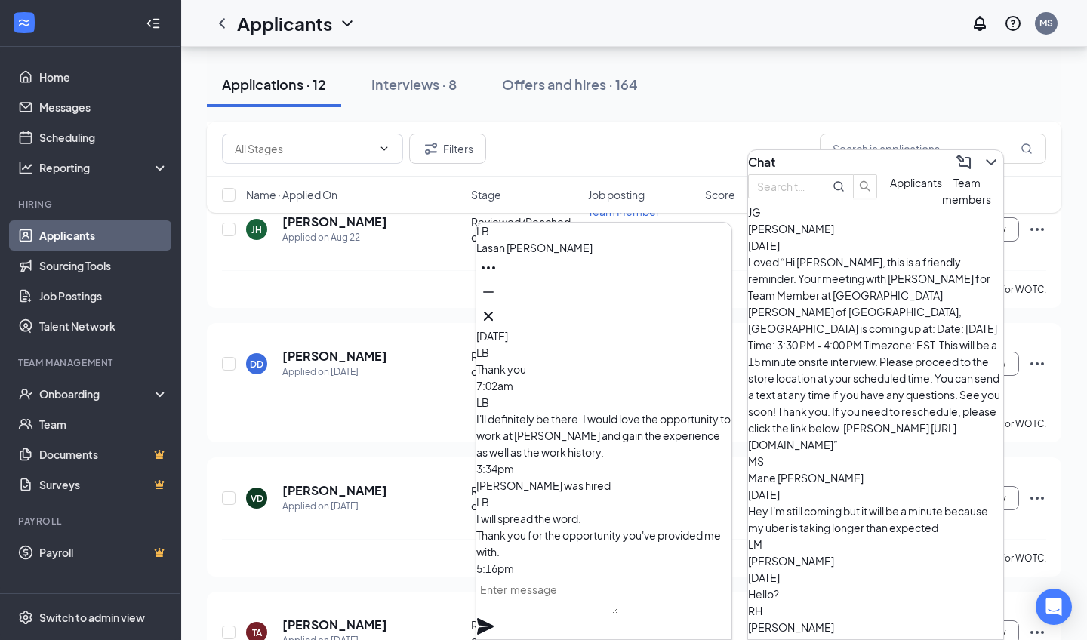
scroll to position [0, 0]
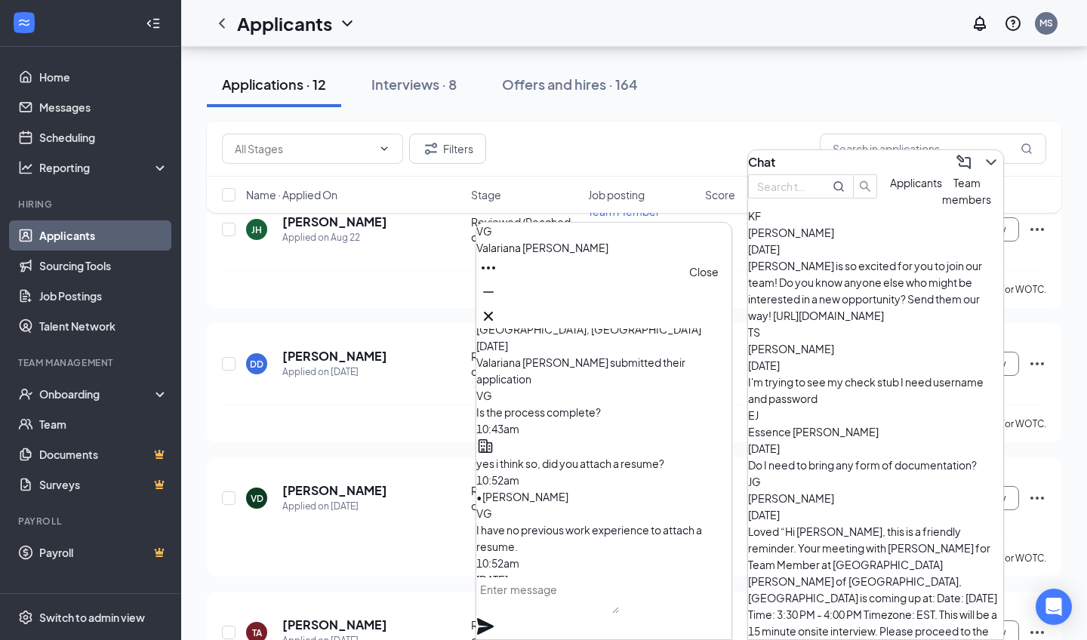
click at [498, 307] on icon "Cross" at bounding box center [488, 316] width 18 height 18
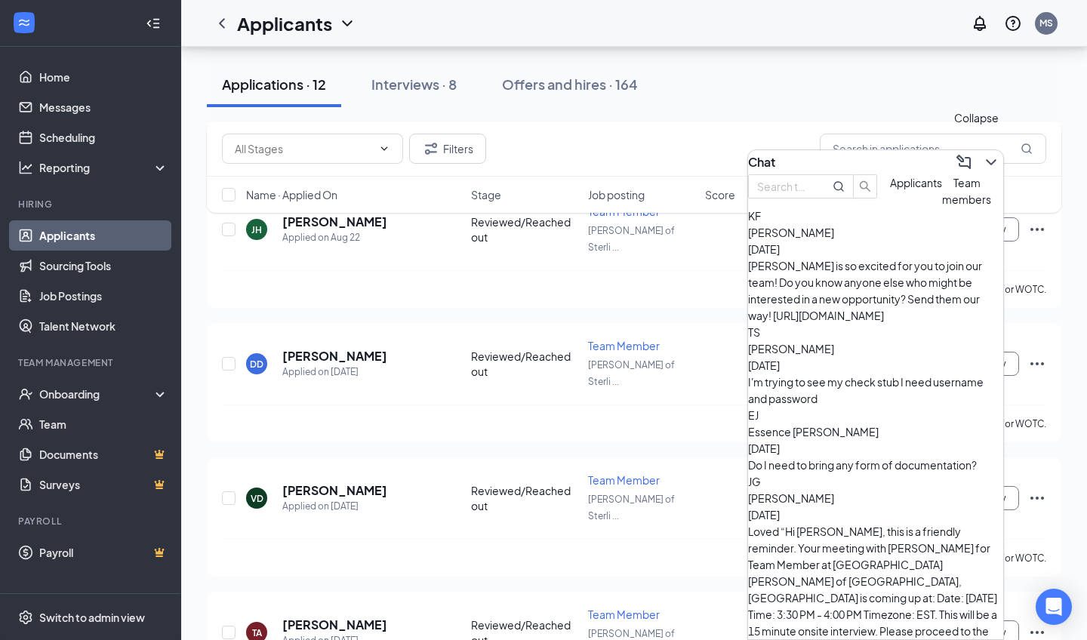
click at [986, 159] on icon "ChevronDown" at bounding box center [991, 162] width 10 height 6
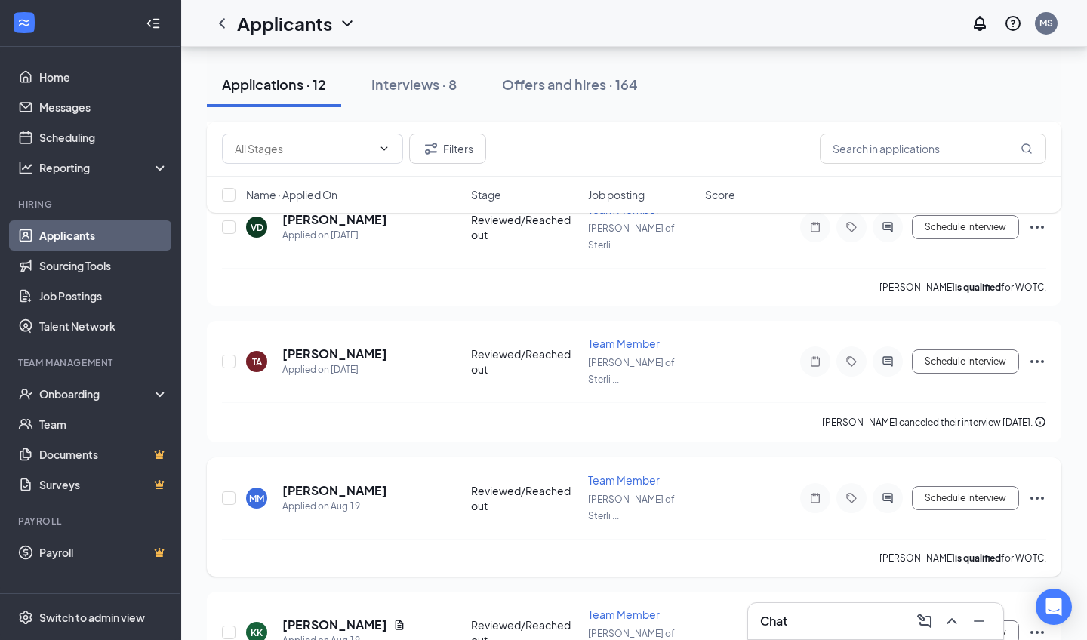
scroll to position [845, 0]
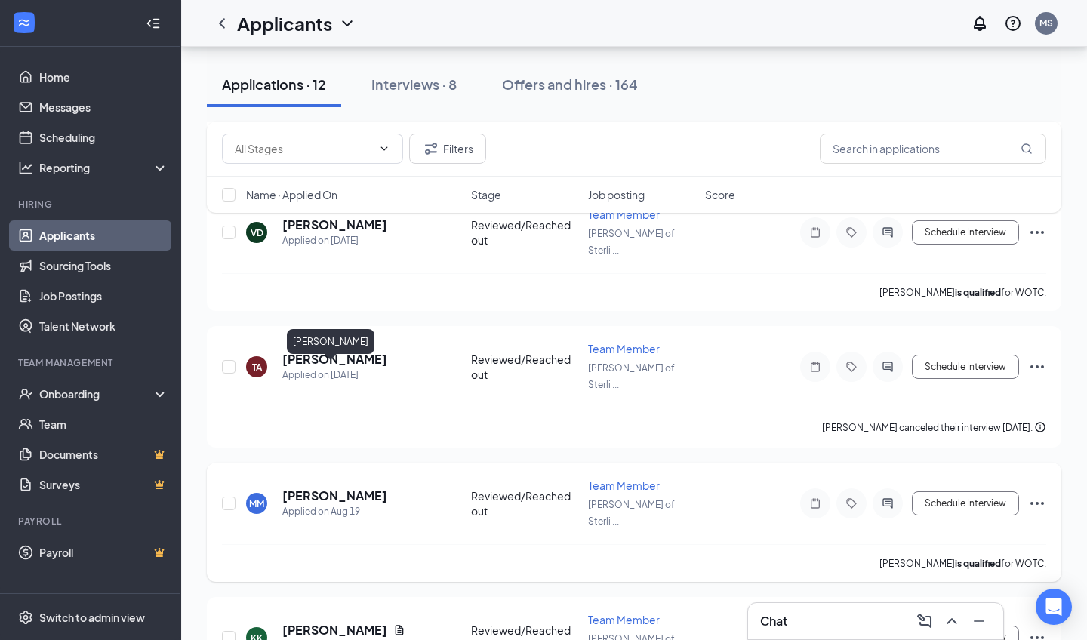
click at [322, 488] on h5 "[PERSON_NAME]" at bounding box center [334, 496] width 105 height 17
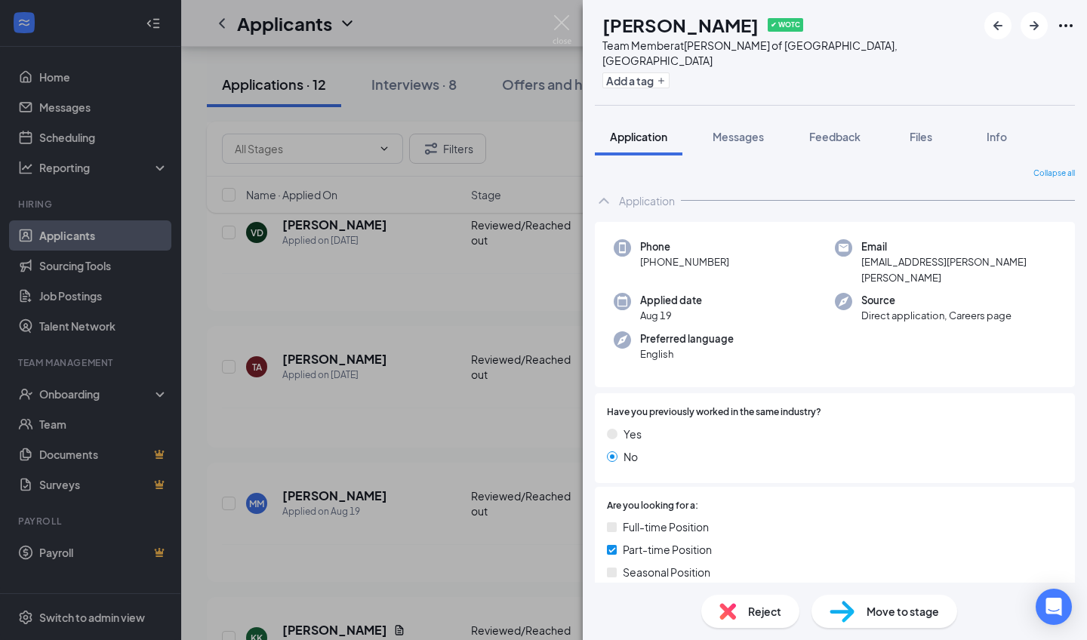
click at [516, 442] on div "MM Mario Mathis ✔ WOTC Team Member at Culver's of Sterling Heights, MI Add a ta…" at bounding box center [543, 320] width 1087 height 640
